Goal: Task Accomplishment & Management: Complete application form

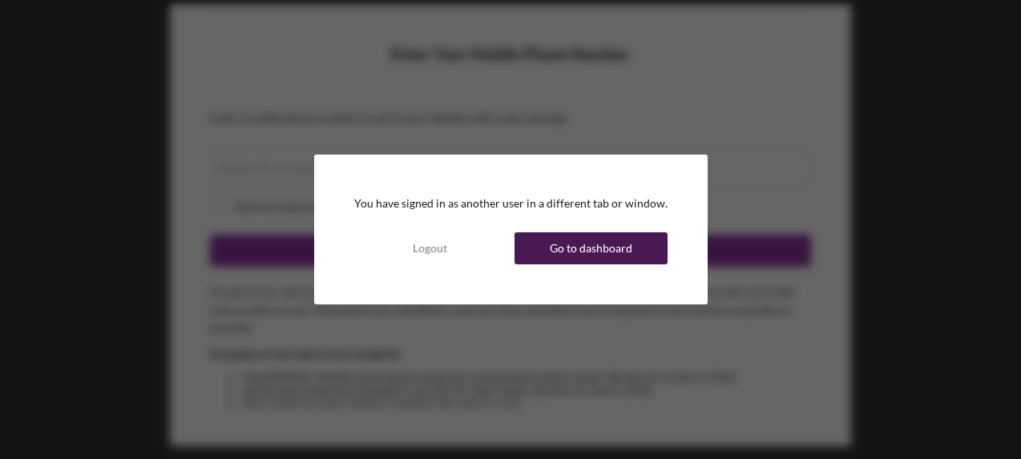
click at [587, 245] on div "Go to dashboard" at bounding box center [591, 248] width 83 height 32
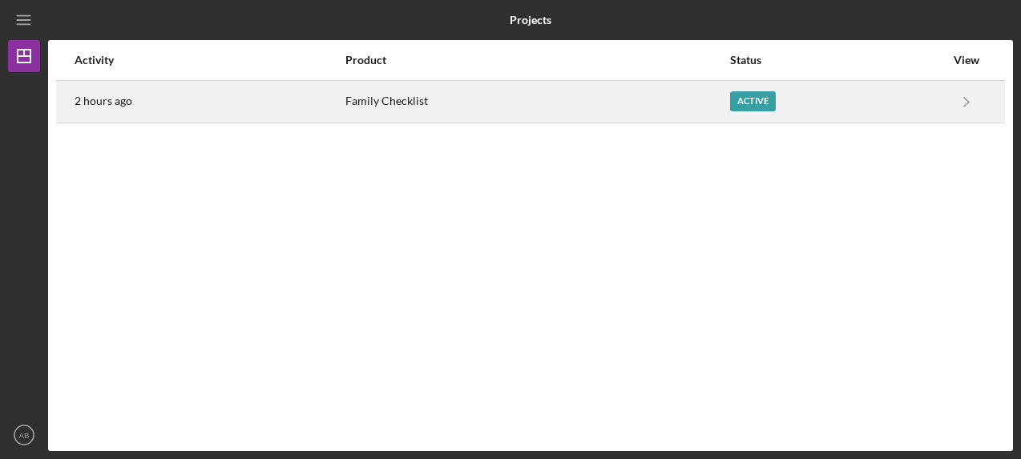
click at [564, 104] on div "Family Checklist" at bounding box center [536, 102] width 383 height 40
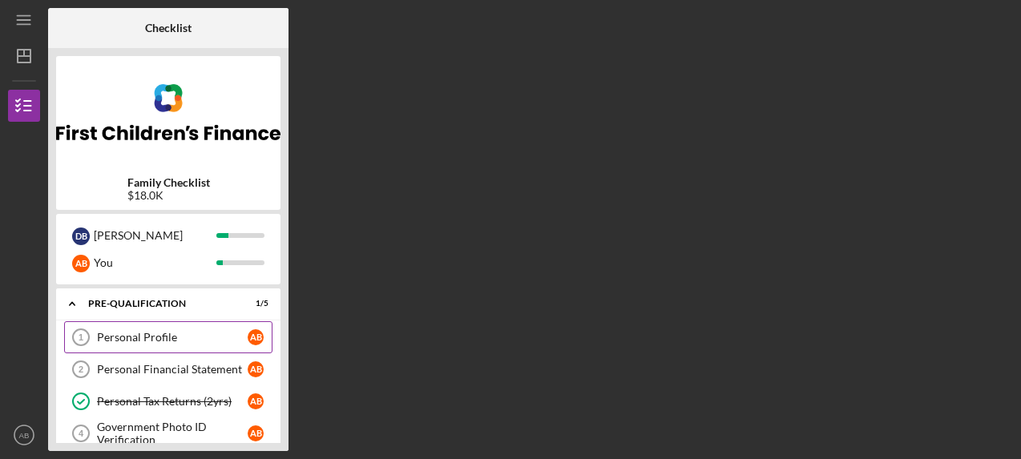
click at [151, 340] on div "Personal Profile" at bounding box center [172, 337] width 151 height 13
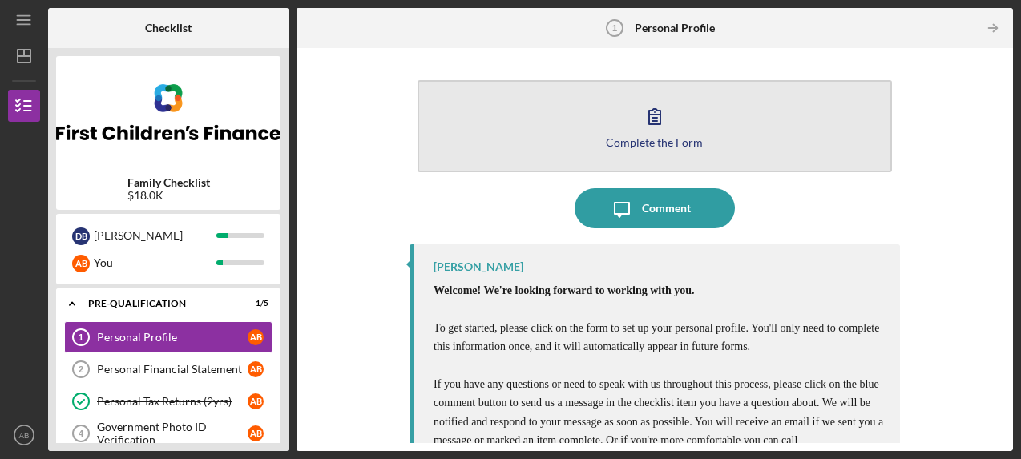
click at [688, 115] on button "Complete the Form Form" at bounding box center [654, 126] width 474 height 92
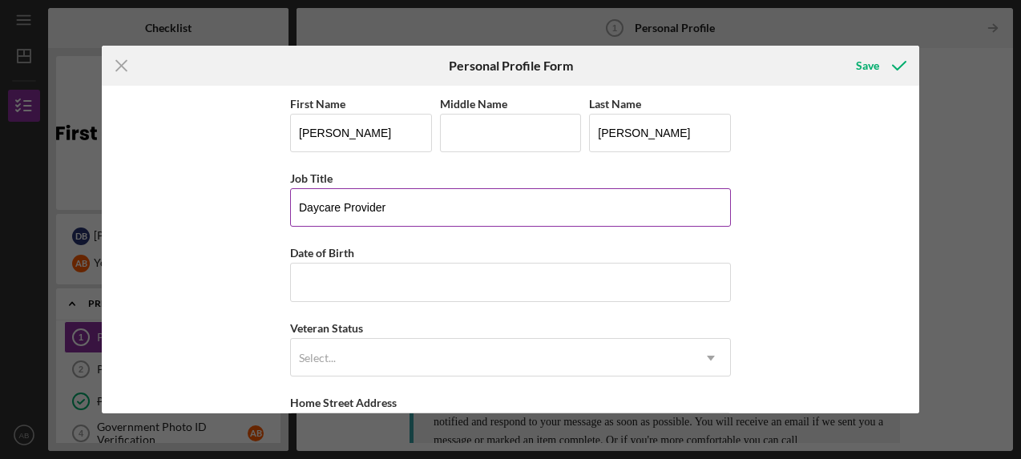
type input "Daycare Provider"
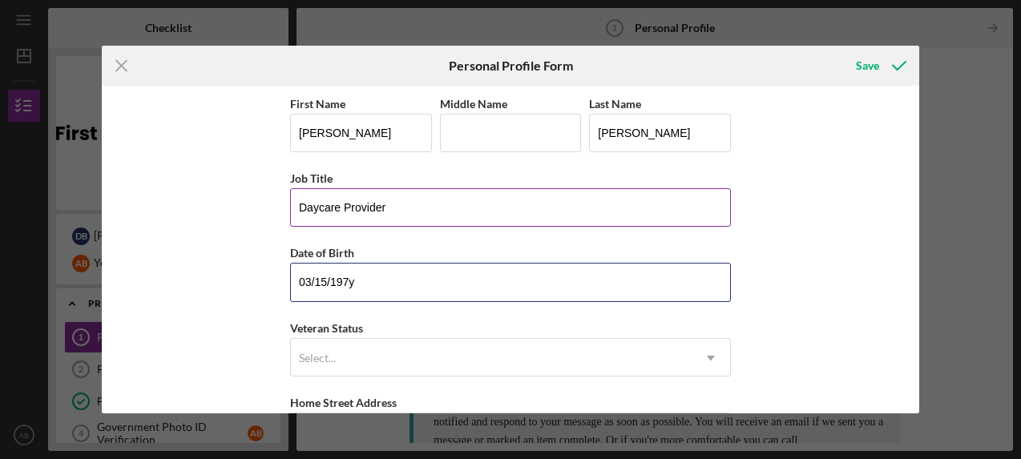
type input "[DATE]"
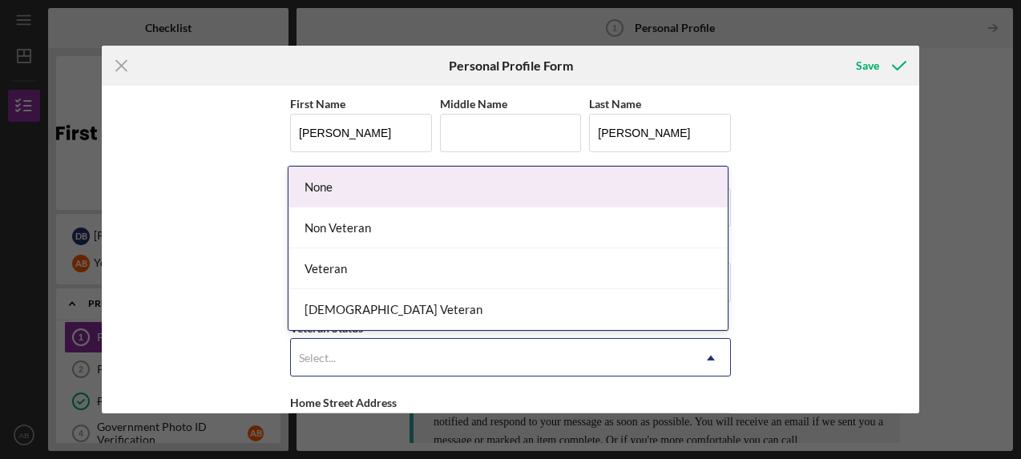
click at [399, 355] on div "Select..." at bounding box center [491, 358] width 401 height 37
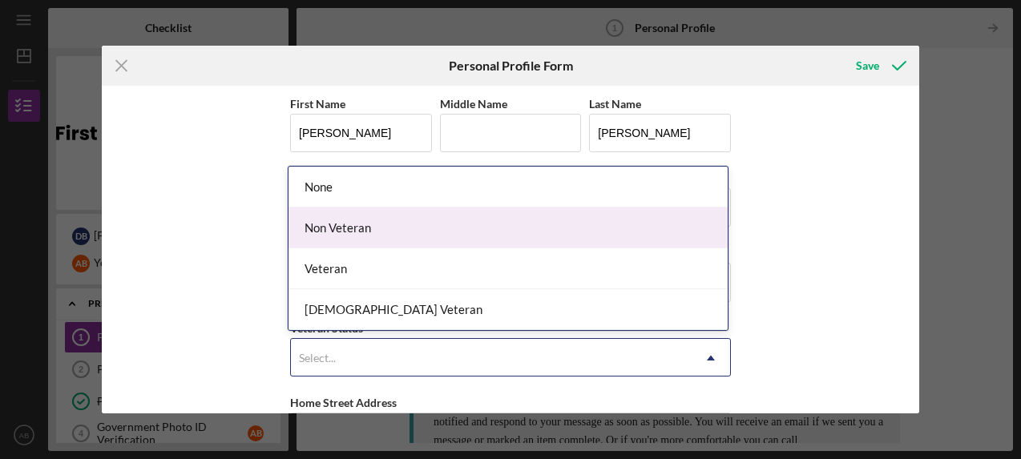
click at [359, 223] on div "Non Veteran" at bounding box center [507, 228] width 439 height 41
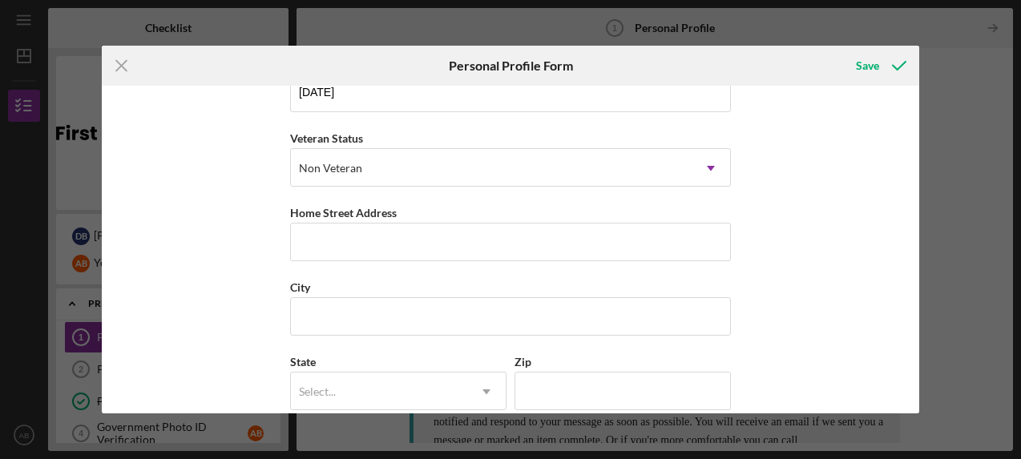
scroll to position [196, 0]
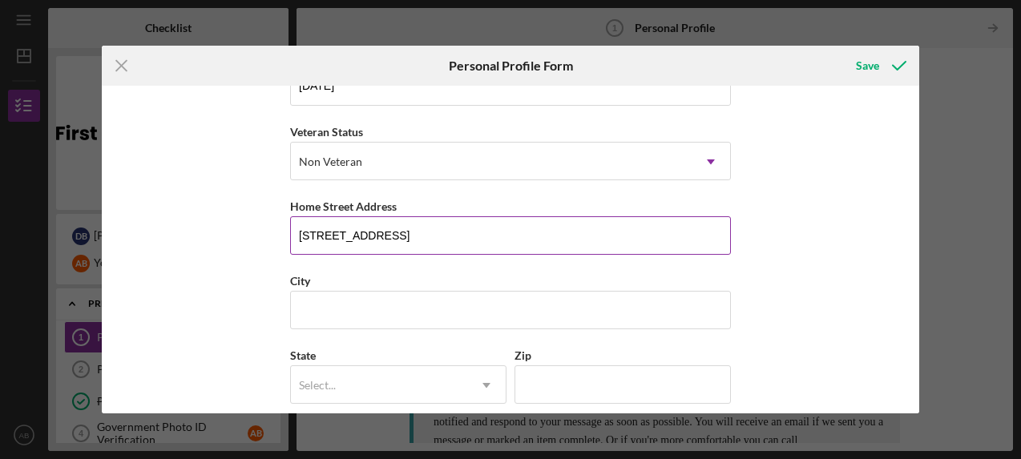
type input "[STREET_ADDRESS]"
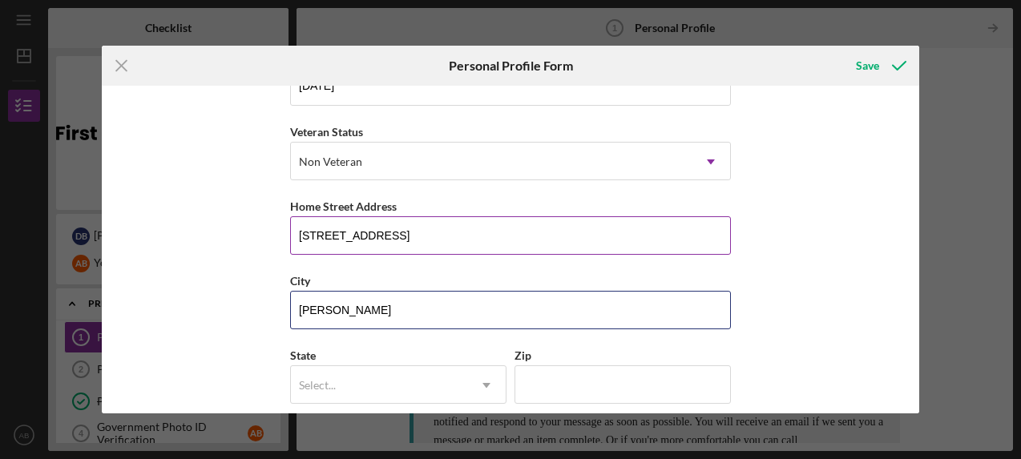
type input "[PERSON_NAME]"
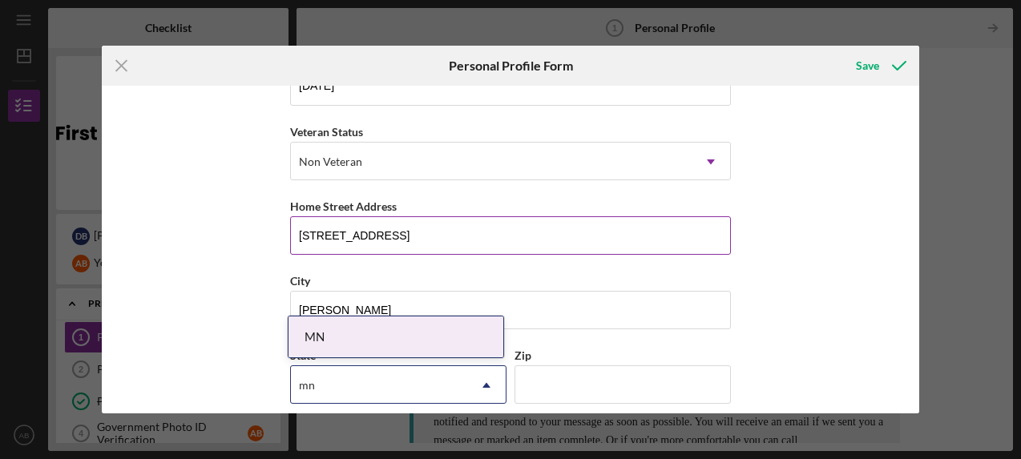
type input "mn"
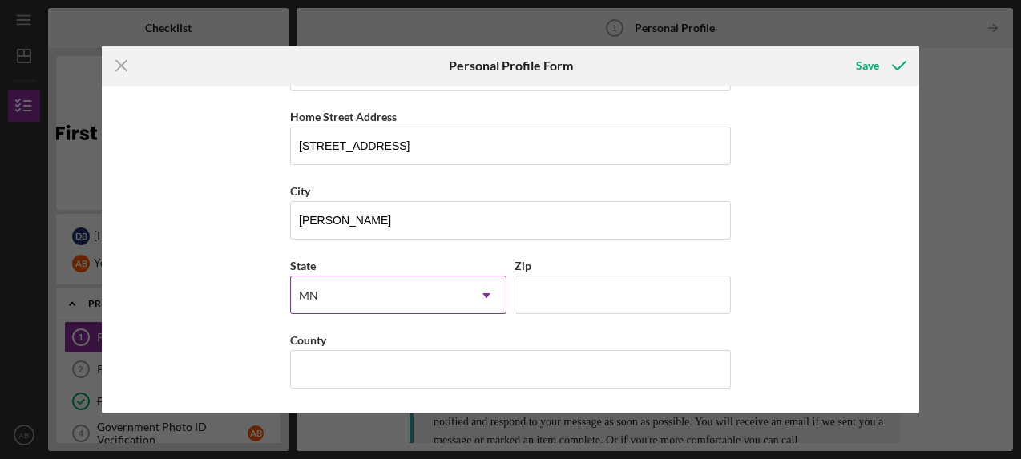
scroll to position [285, 0]
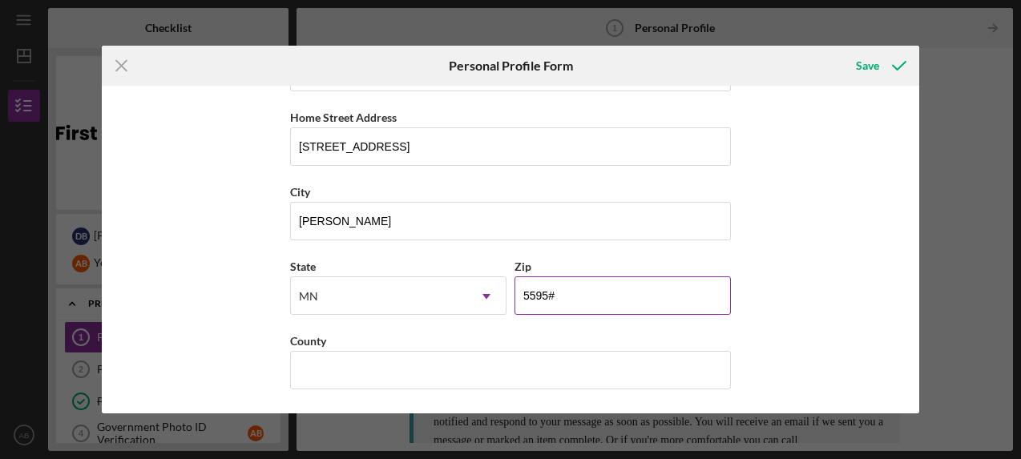
type input "55953"
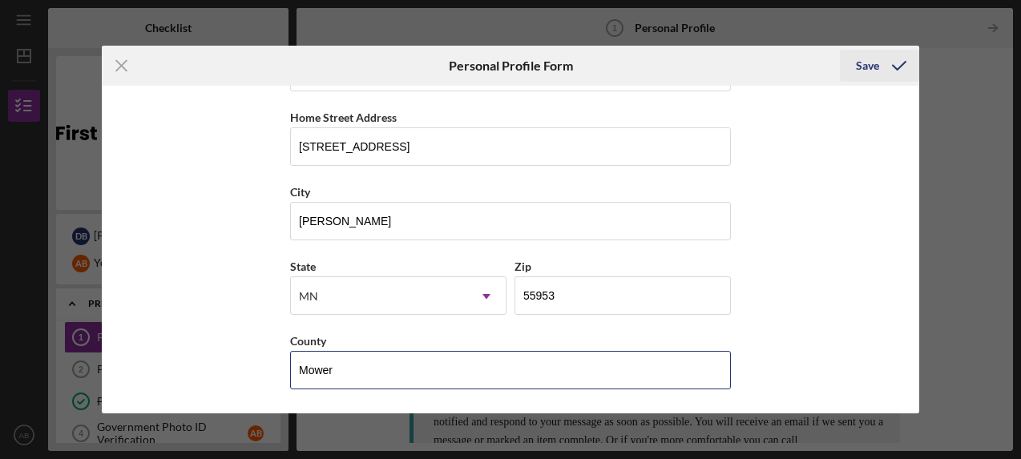
type input "Mower"
click at [867, 55] on div "Save" at bounding box center [867, 66] width 23 height 32
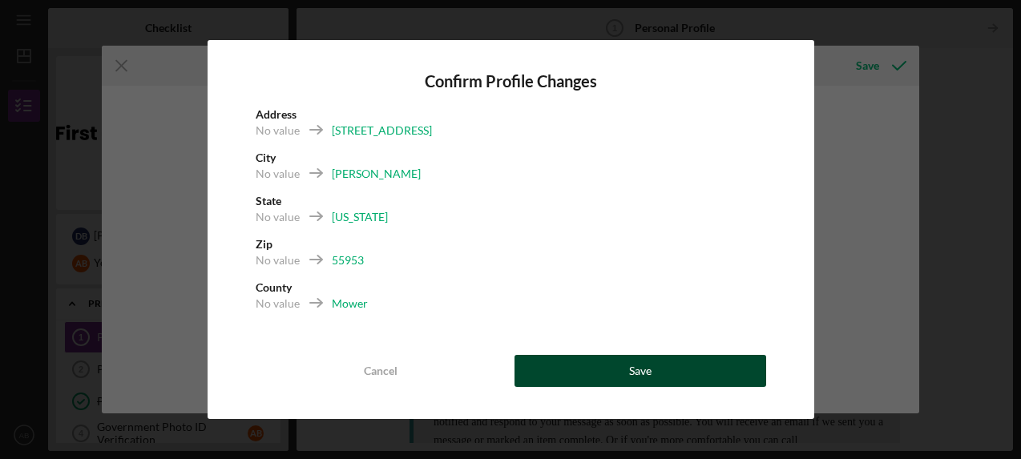
click at [673, 374] on button "Save" at bounding box center [640, 371] width 252 height 32
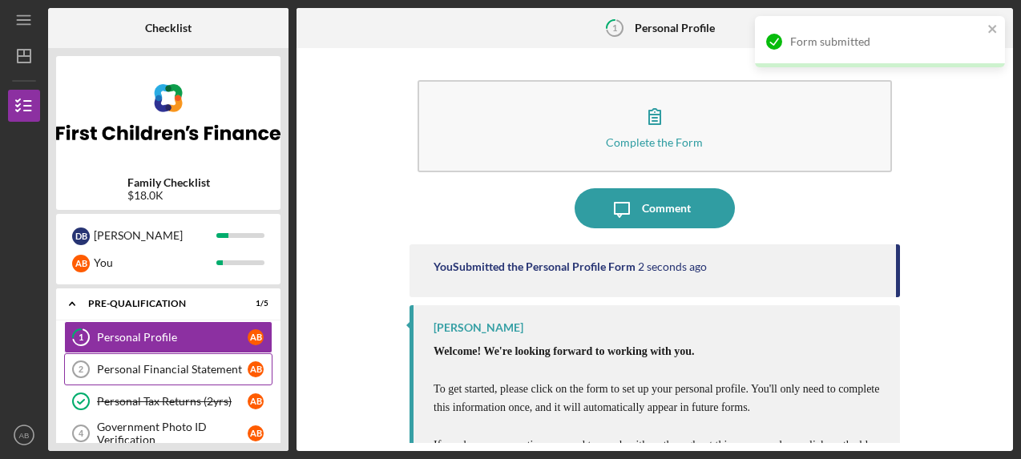
click at [151, 368] on div "Personal Financial Statement" at bounding box center [172, 369] width 151 height 13
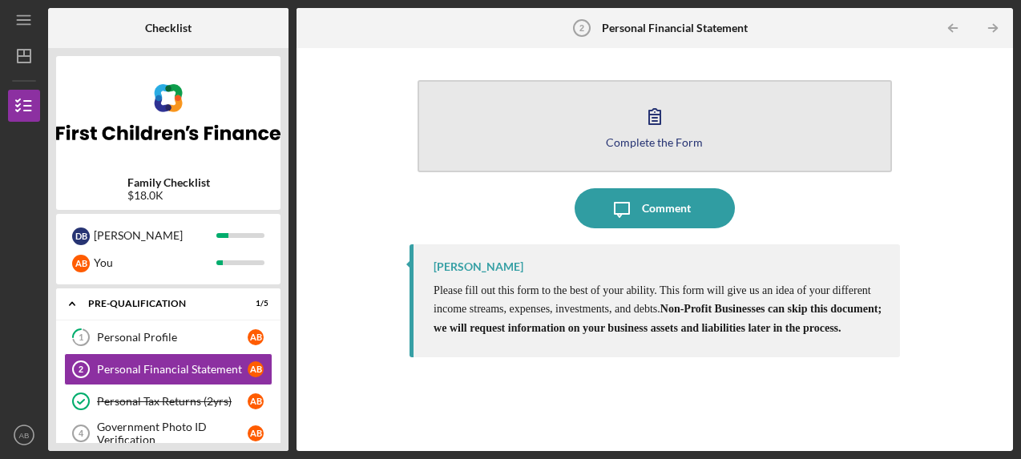
click at [639, 139] on div "Complete the Form" at bounding box center [654, 142] width 97 height 12
